Goal: Task Accomplishment & Management: Manage account settings

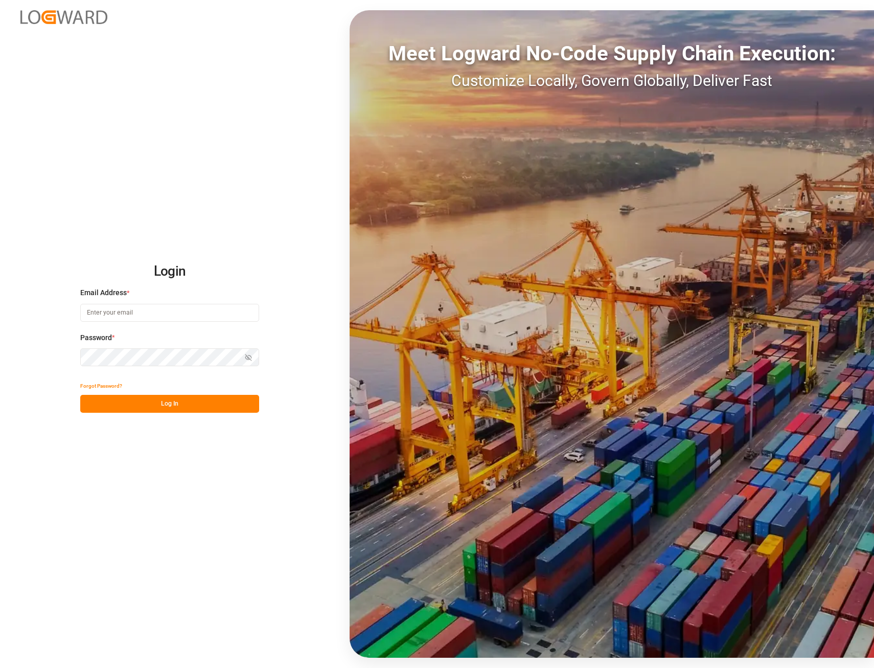
type input "[EMAIL_ADDRESS][PERSON_NAME][DOMAIN_NAME]"
click at [167, 407] on button "Log In" at bounding box center [169, 404] width 179 height 18
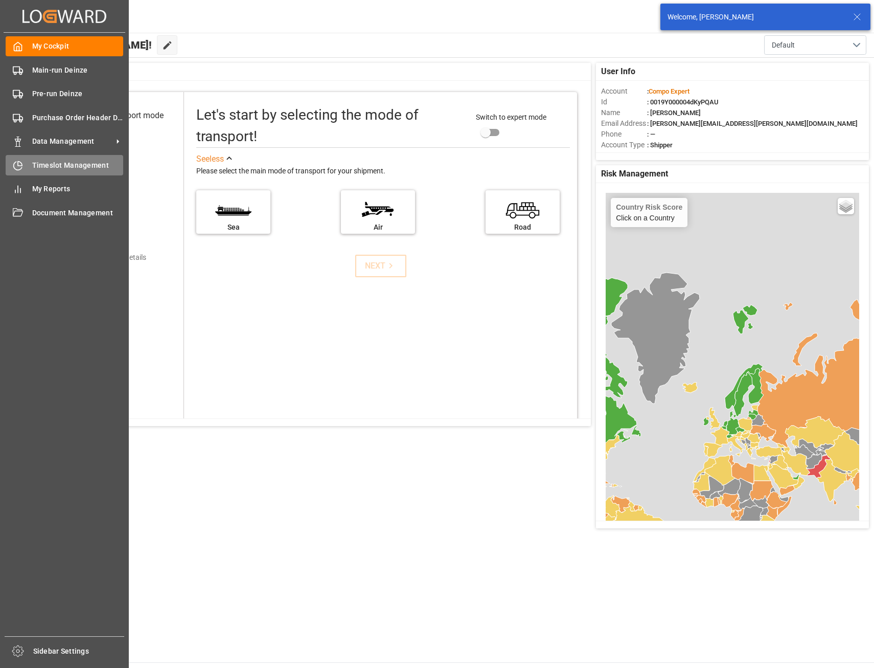
click at [67, 166] on span "Timeslot Management" at bounding box center [78, 165] width 92 height 11
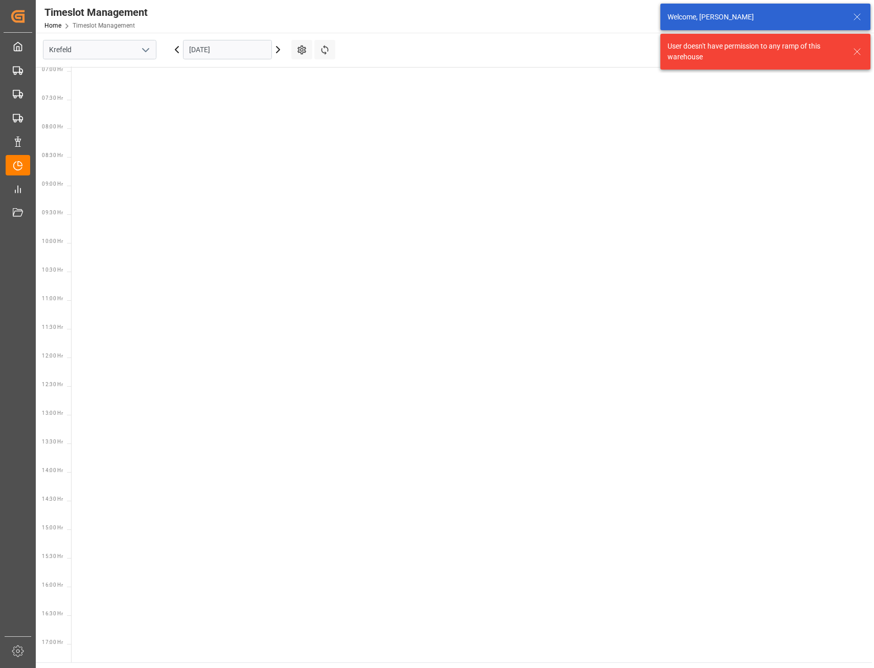
scroll to position [530, 0]
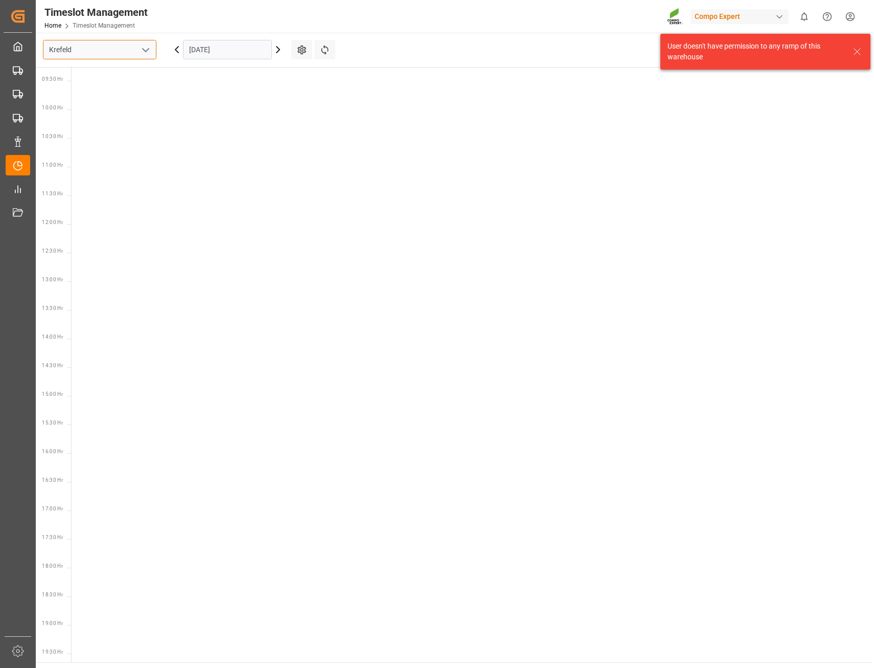
click at [58, 48] on input "Krefeld" at bounding box center [100, 49] width 114 height 19
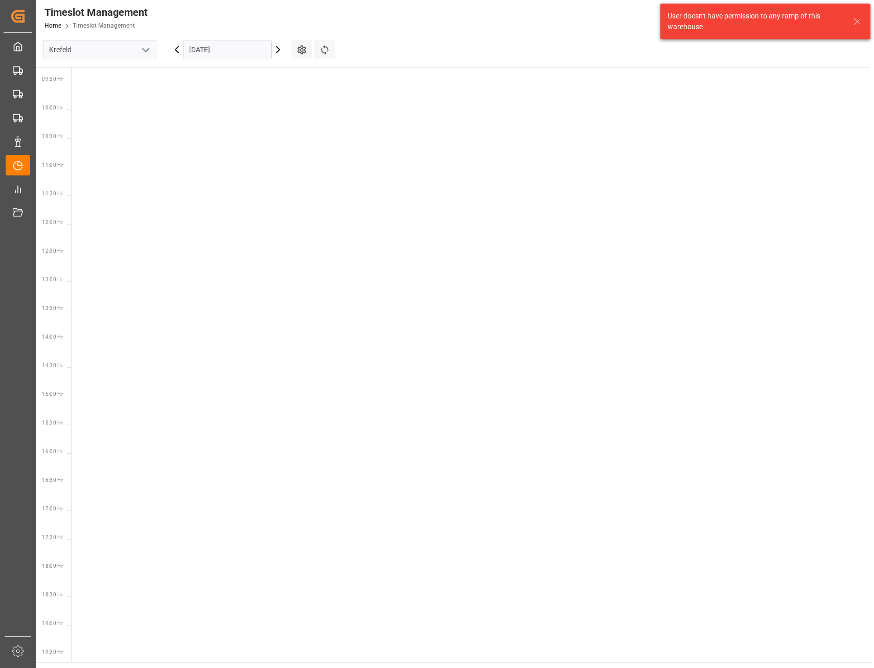
click at [140, 49] on icon "open menu" at bounding box center [146, 50] width 12 height 12
click at [56, 72] on div "Deinze" at bounding box center [99, 72] width 112 height 23
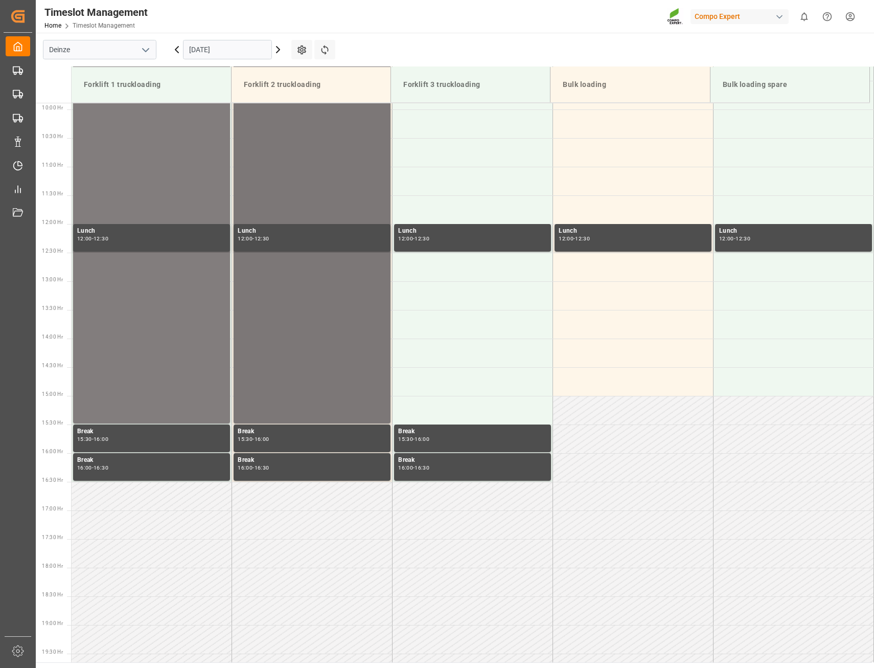
scroll to position [310, 0]
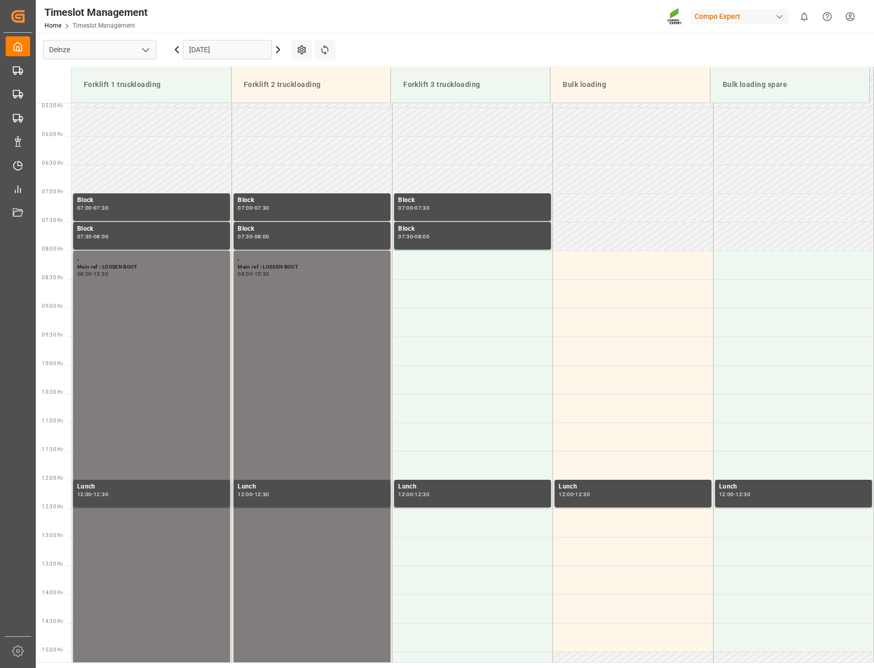
click at [278, 48] on icon at bounding box center [278, 50] width 3 height 6
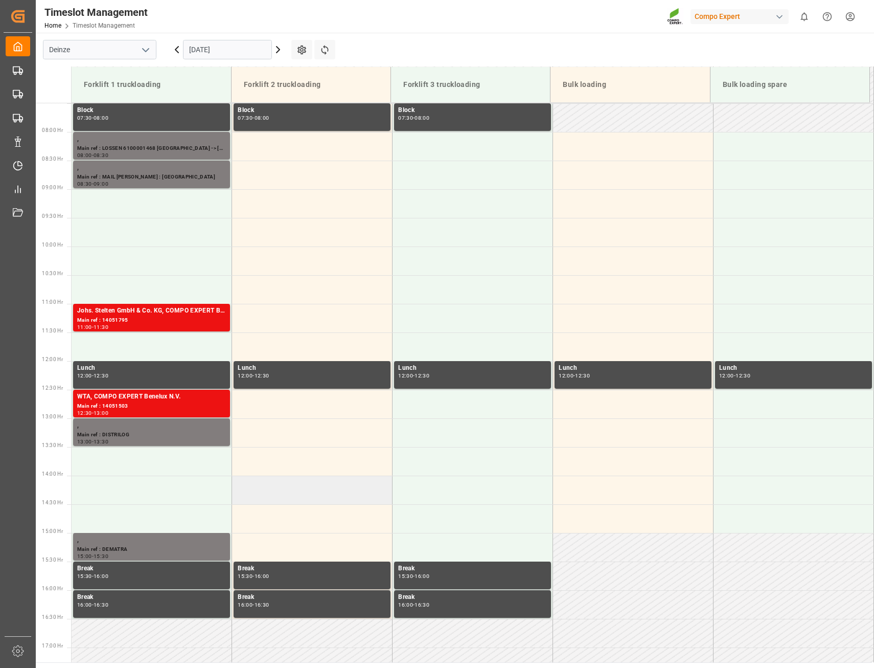
scroll to position [413, 0]
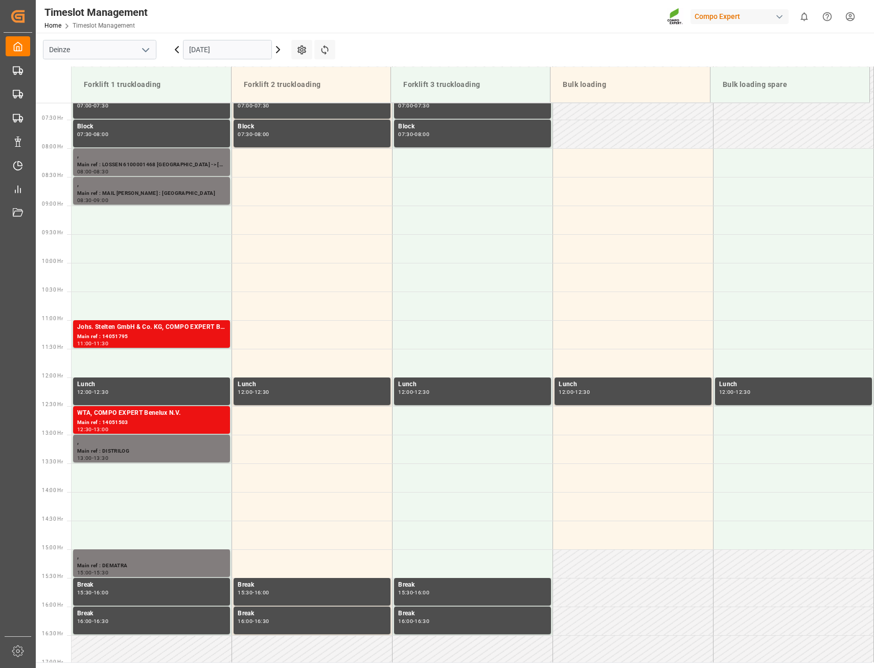
click at [278, 53] on icon at bounding box center [278, 49] width 12 height 12
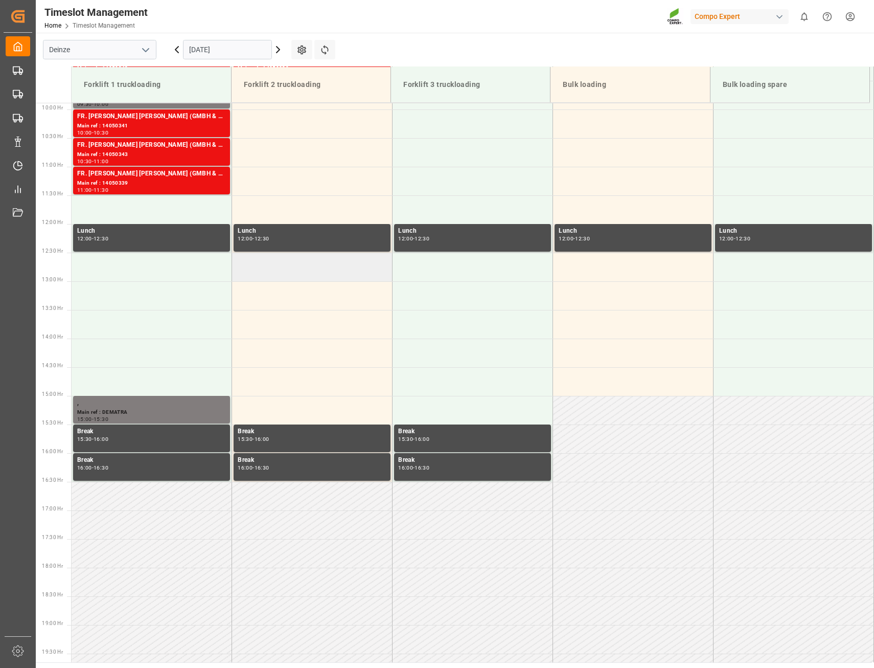
scroll to position [362, 0]
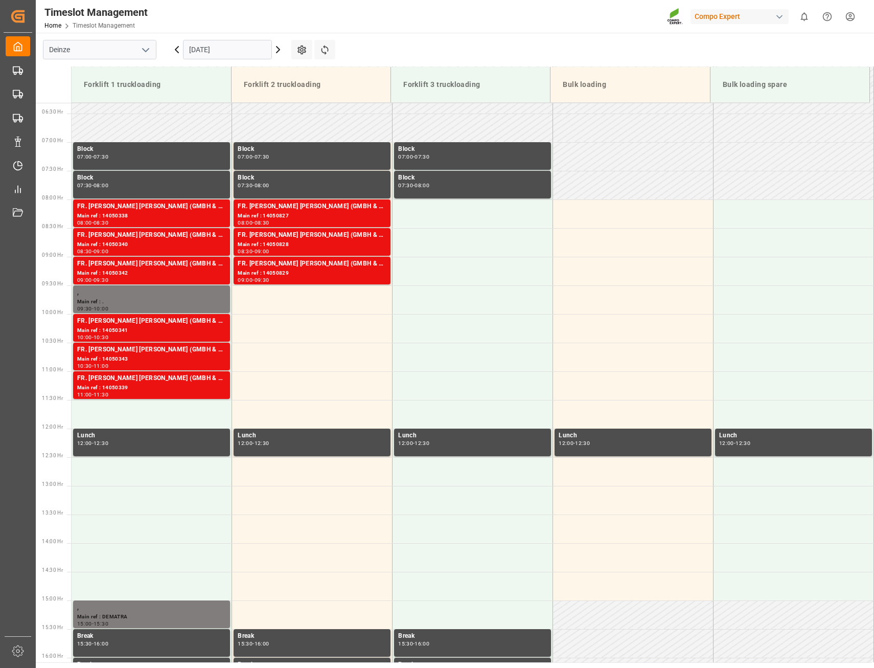
click at [278, 49] on icon at bounding box center [278, 49] width 12 height 12
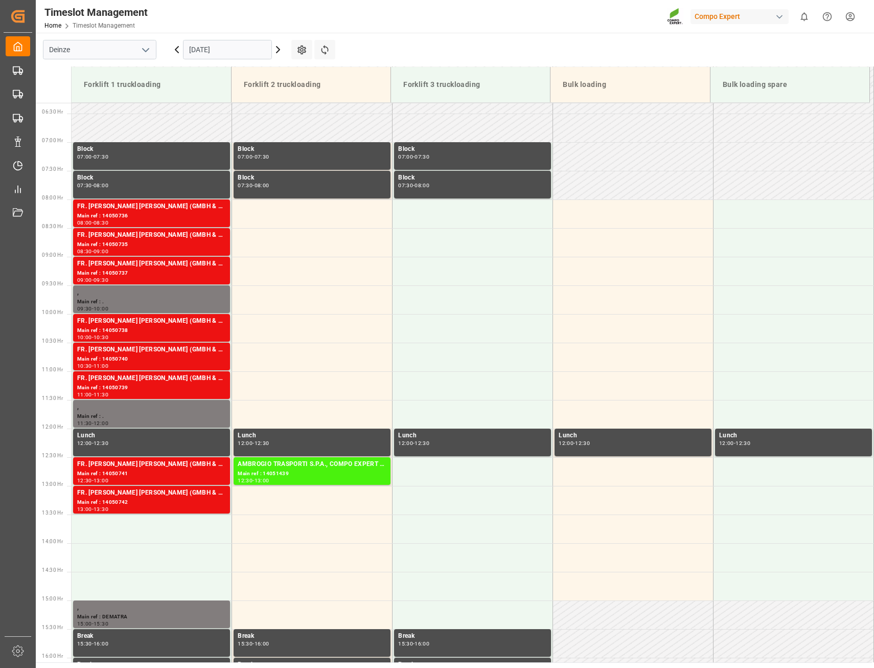
click at [279, 51] on icon at bounding box center [278, 50] width 3 height 6
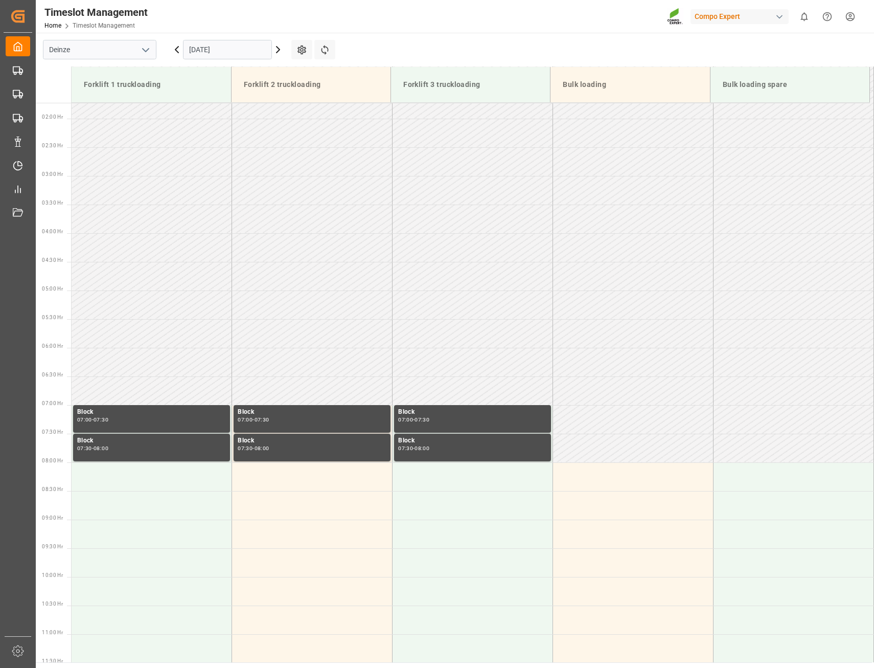
scroll to position [55, 0]
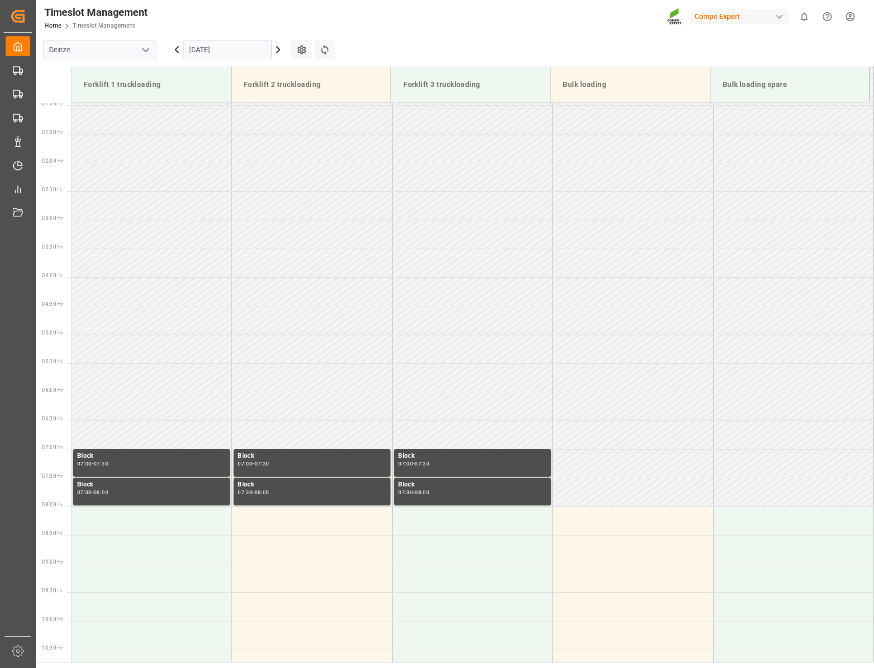
click at [190, 52] on input "[DATE]" at bounding box center [227, 49] width 89 height 19
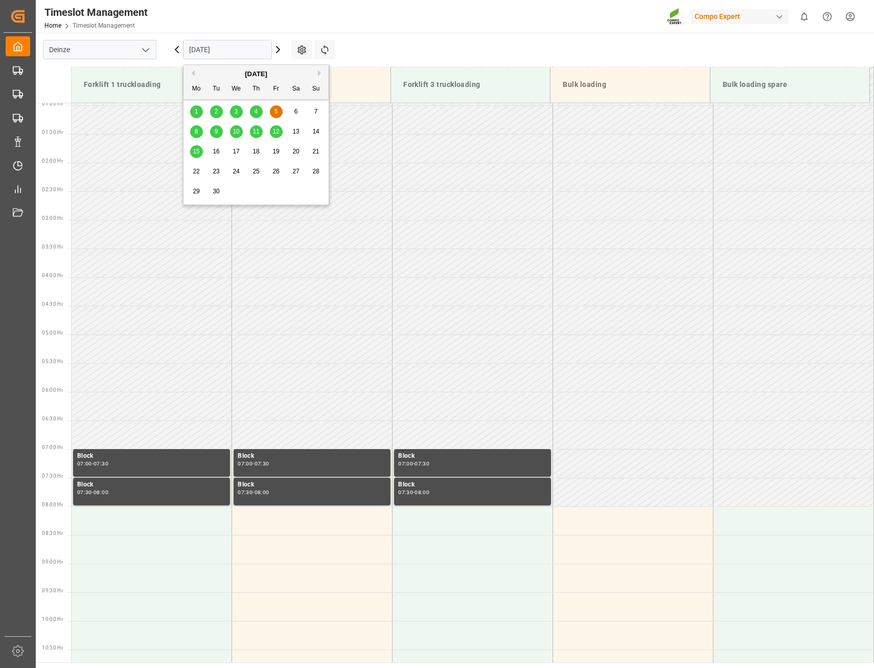
click at [217, 113] on span "2" at bounding box center [217, 111] width 4 height 7
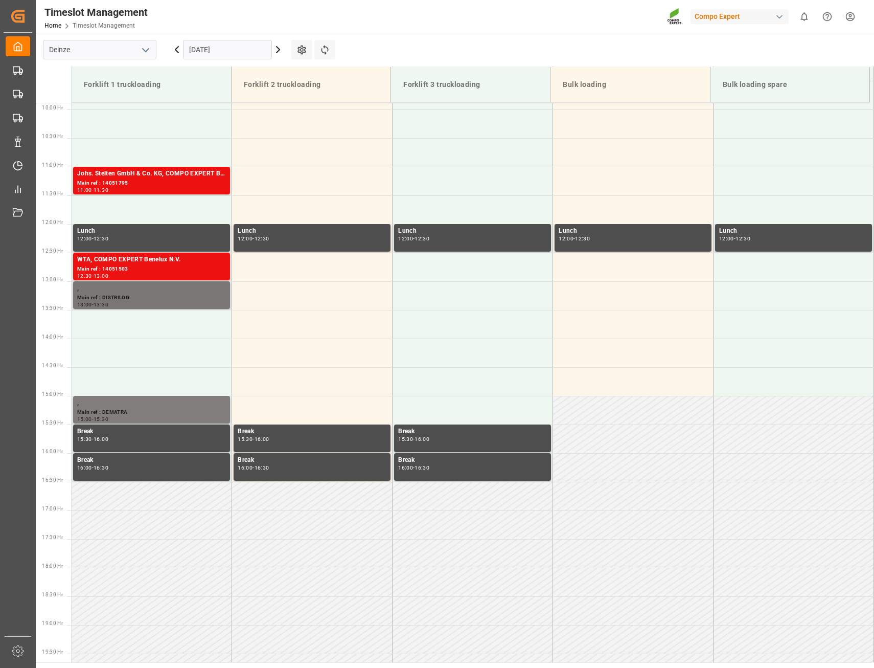
scroll to position [259, 0]
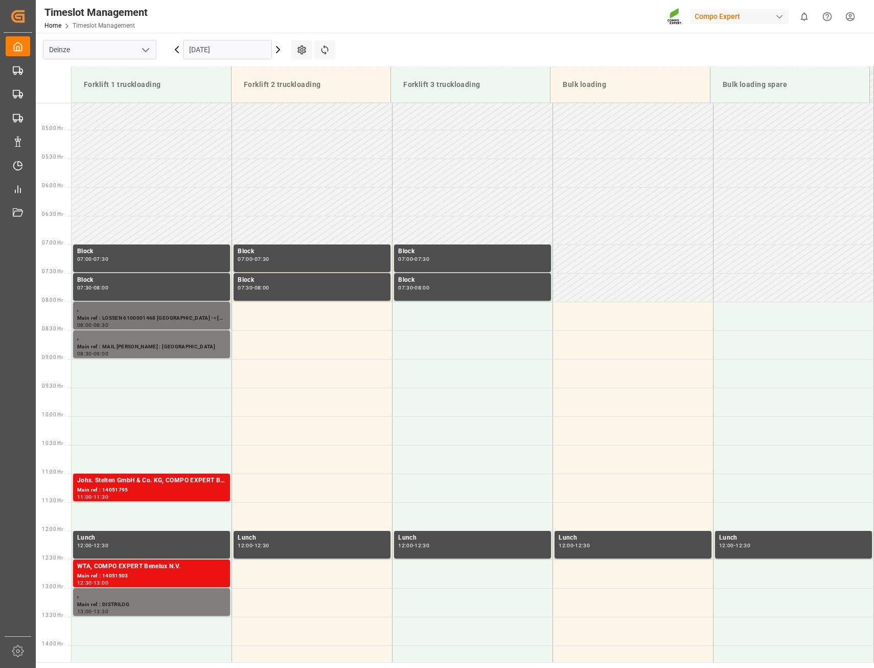
click at [140, 318] on div "Main ref : LOSSEN 6100001468 [GEOGRAPHIC_DATA] -> [GEOGRAPHIC_DATA]" at bounding box center [151, 318] width 149 height 9
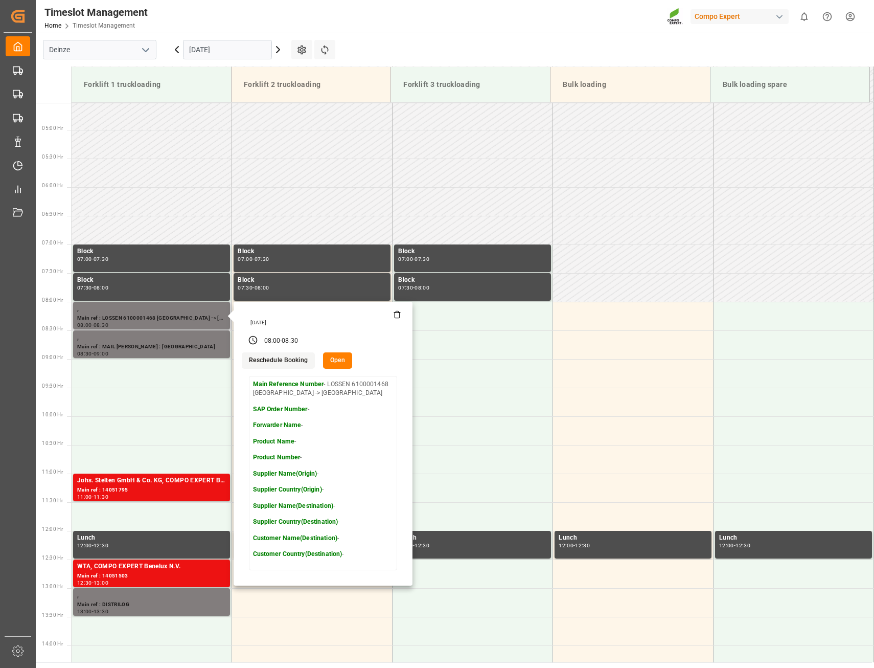
click at [327, 386] on p "Main Reference Number - LOSSEN 6100001468 [GEOGRAPHIC_DATA] -> [GEOGRAPHIC_DATA]" at bounding box center [323, 389] width 140 height 18
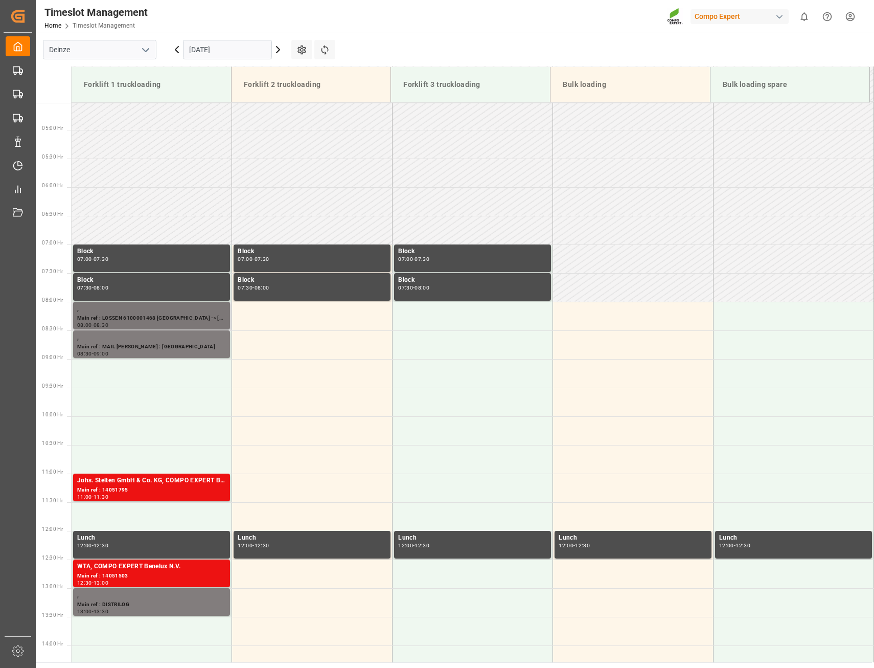
click at [136, 318] on div "Main ref : LOSSEN 6100001468 [GEOGRAPHIC_DATA] -> [GEOGRAPHIC_DATA]" at bounding box center [151, 318] width 149 height 9
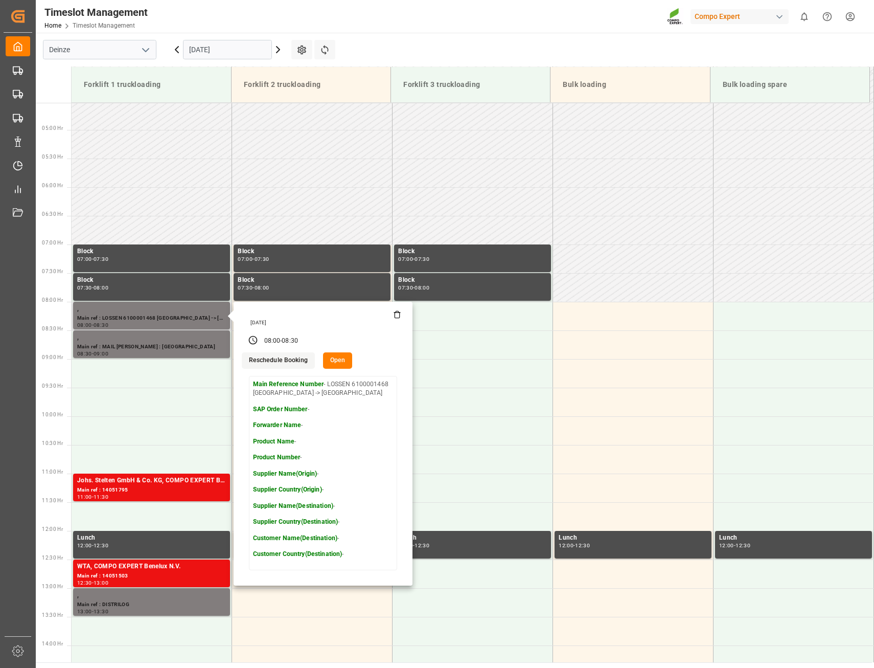
click at [334, 360] on button "Open" at bounding box center [338, 360] width 30 height 16
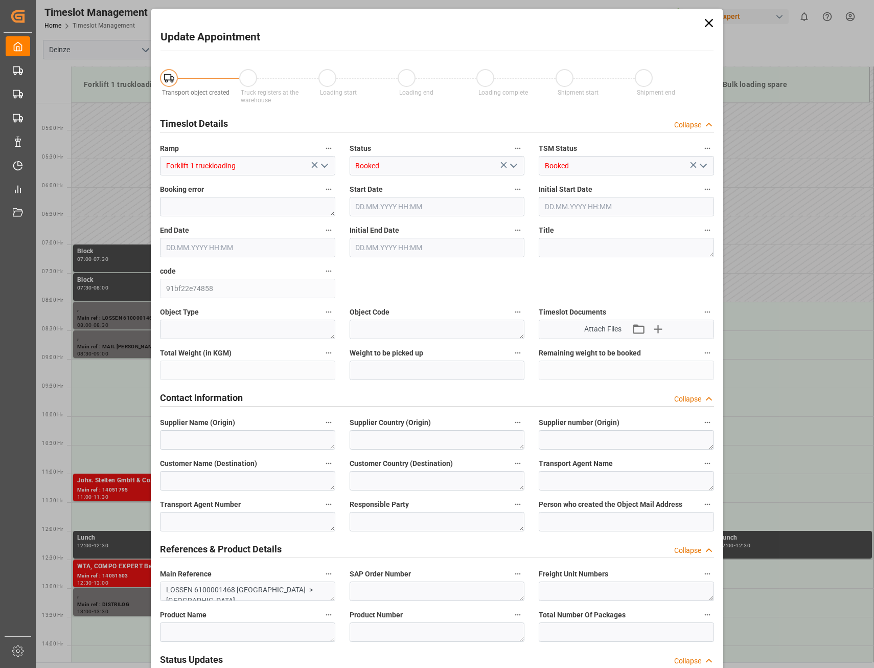
type input "[DATE] 08:00"
type input "[DATE] 08:30"
type input "[DATE] 13:07"
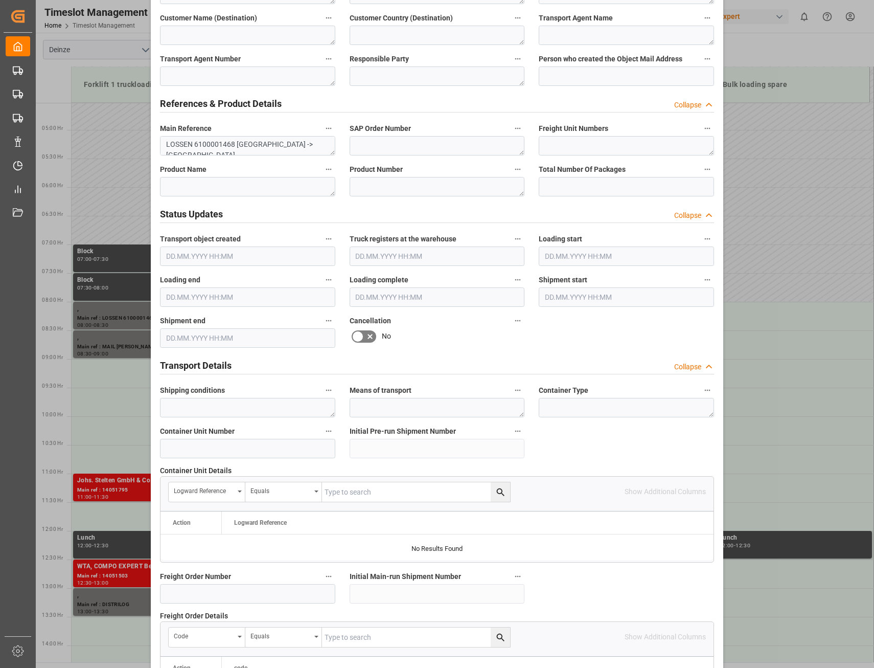
scroll to position [444, 0]
drag, startPoint x: 231, startPoint y: 145, endPoint x: 193, endPoint y: 141, distance: 38.6
click at [193, 141] on textarea "LOSSEN 6100001468 [GEOGRAPHIC_DATA] -> [GEOGRAPHIC_DATA]" at bounding box center [247, 146] width 175 height 19
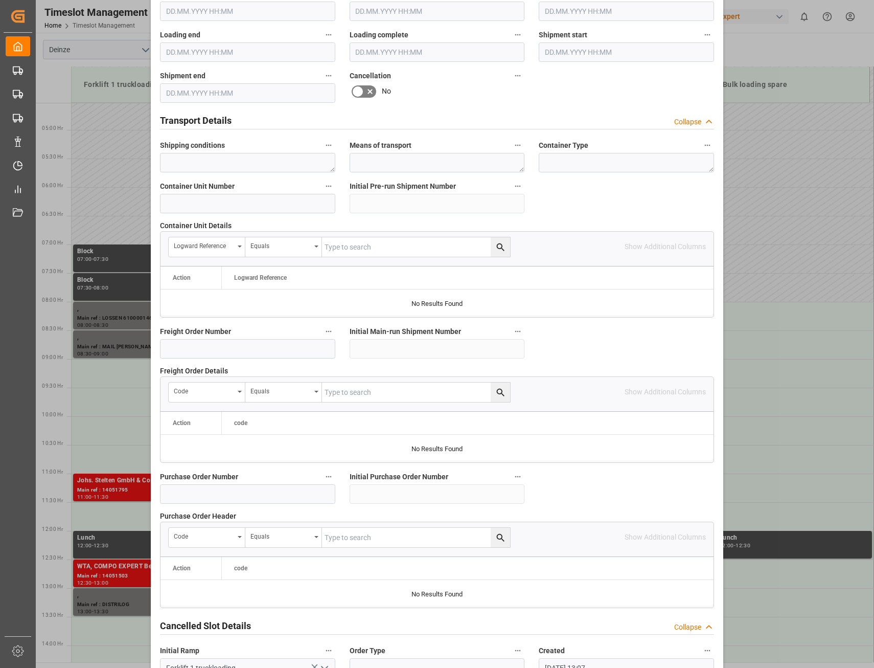
scroll to position [751, 0]
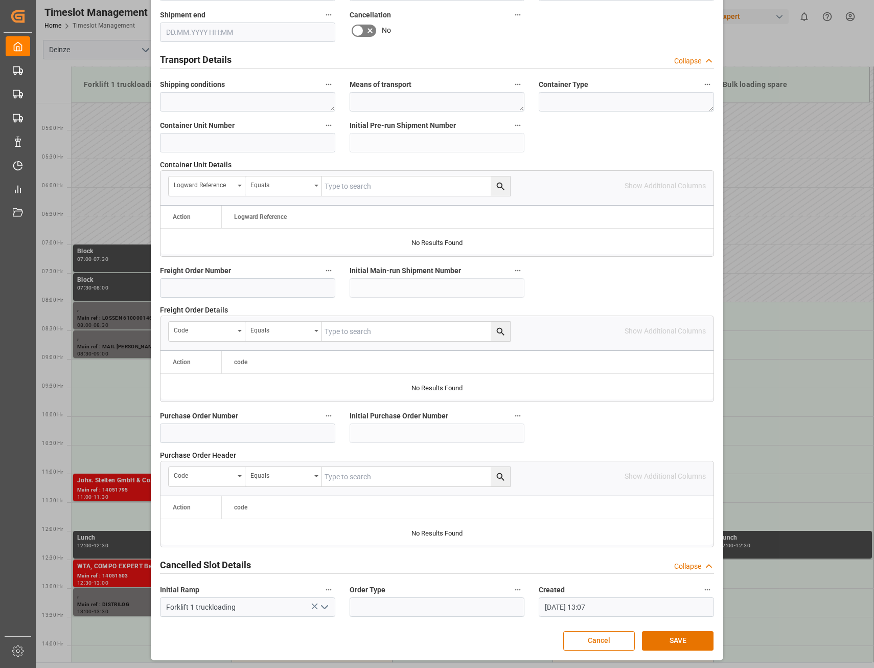
click at [602, 638] on button "Cancel" at bounding box center [599, 640] width 72 height 19
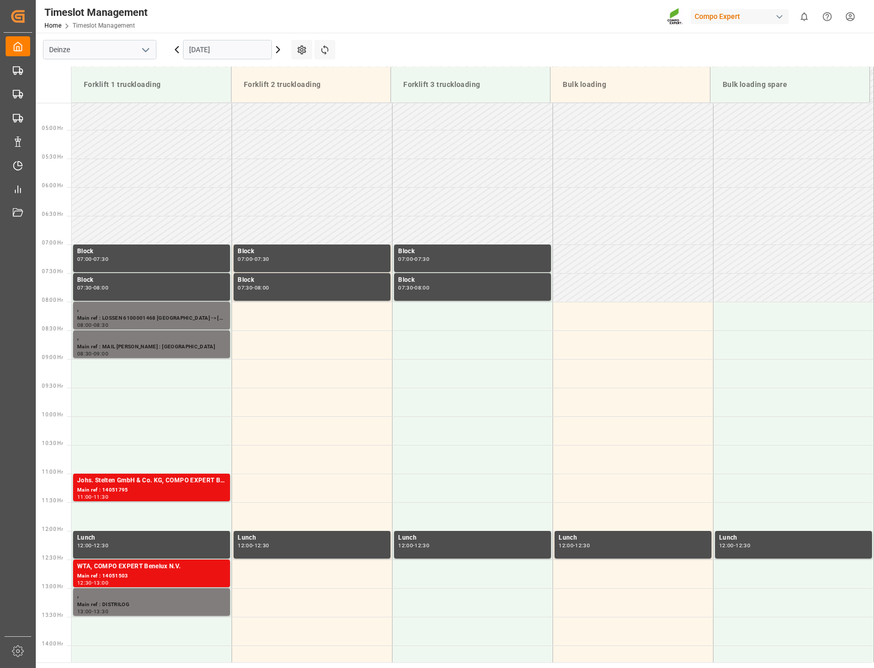
scroll to position [4, 0]
